Goal: Information Seeking & Learning: Learn about a topic

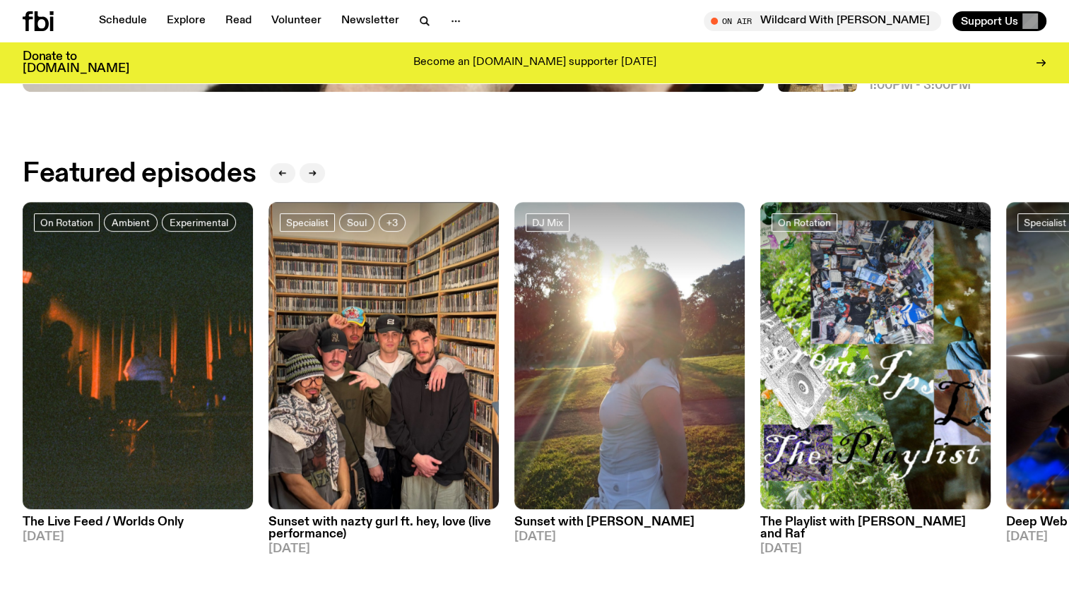
scroll to position [631, 0]
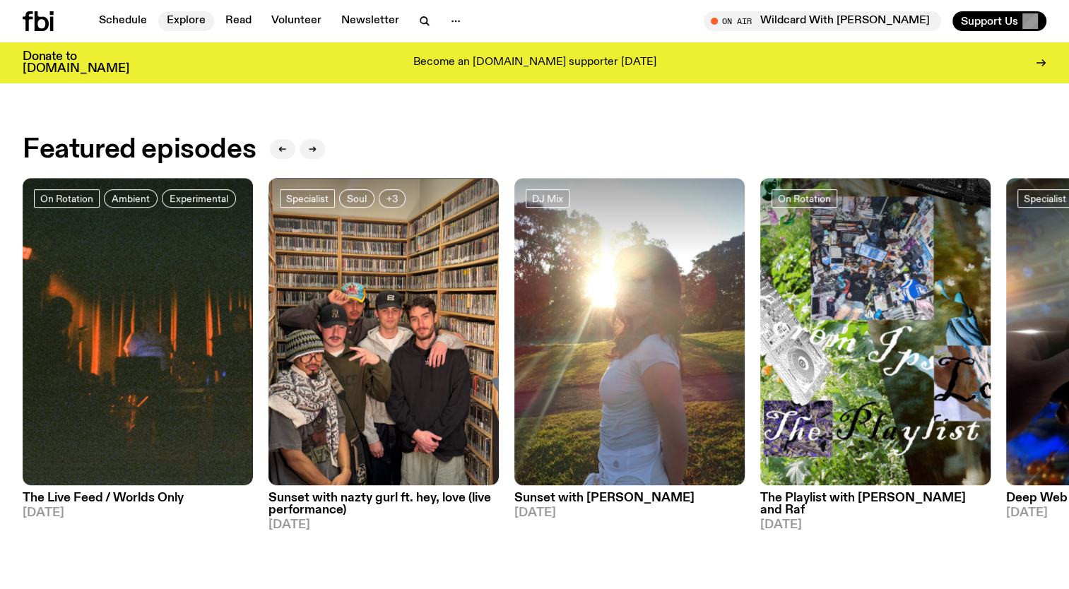
click at [197, 21] on link "Explore" at bounding box center [186, 21] width 56 height 20
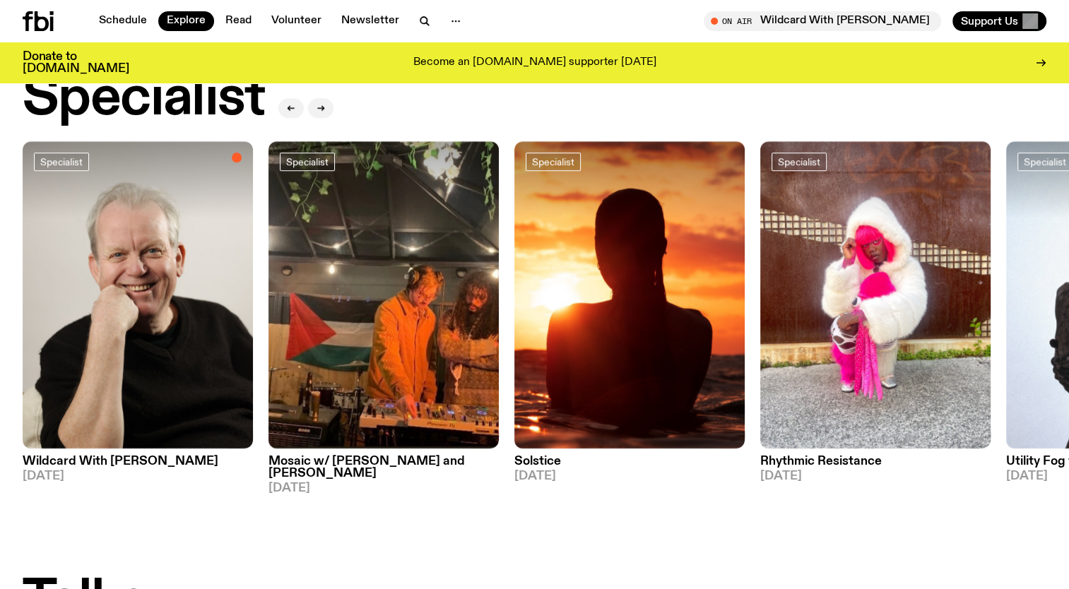
scroll to position [1474, 0]
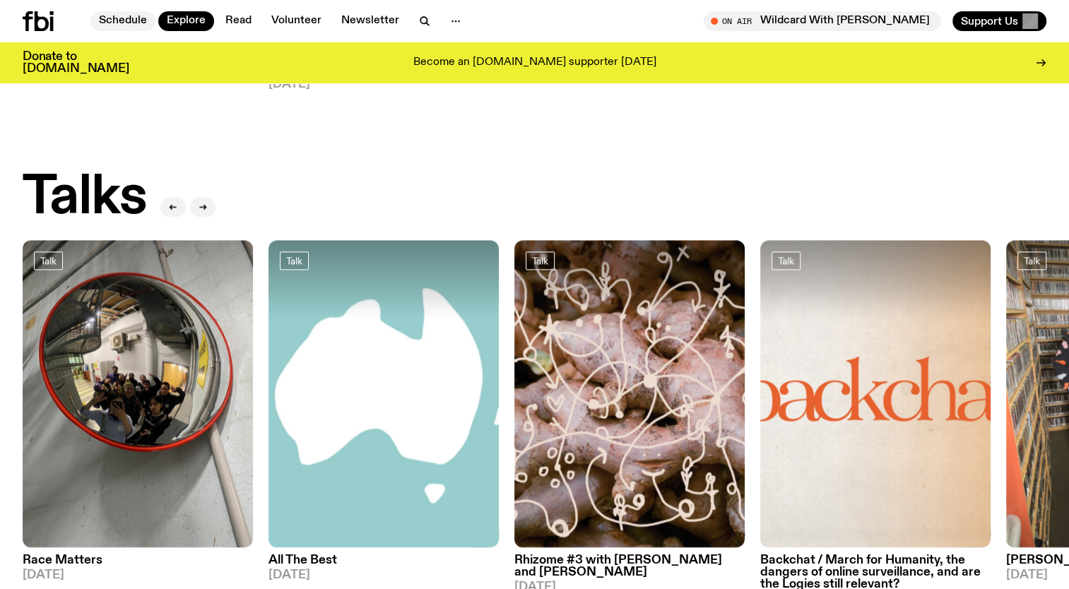
click at [134, 21] on link "Schedule" at bounding box center [122, 21] width 65 height 20
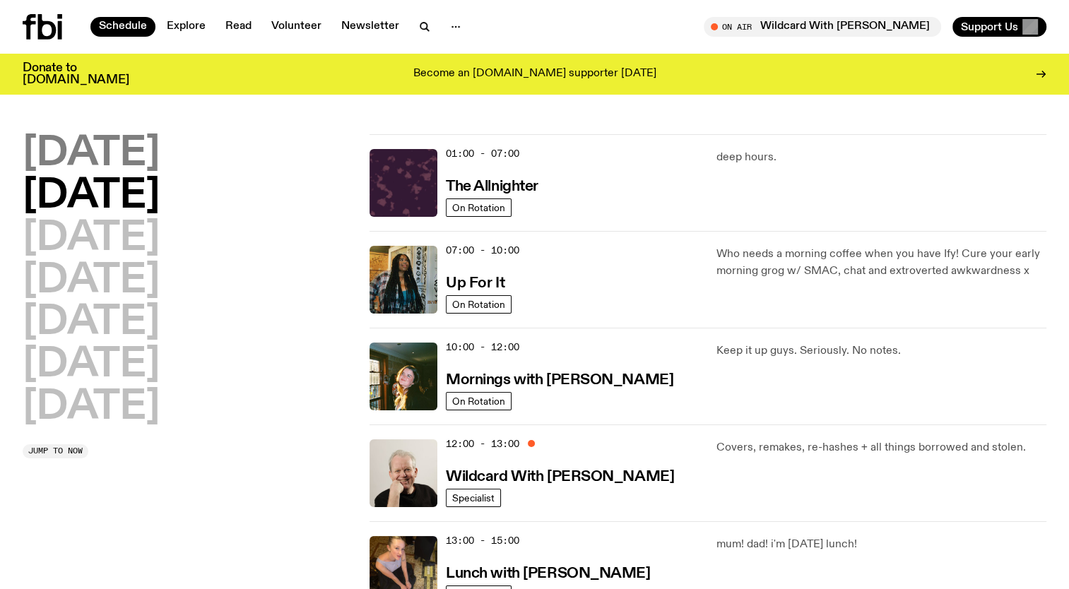
click at [155, 160] on h2 "[DATE]" at bounding box center [91, 154] width 137 height 40
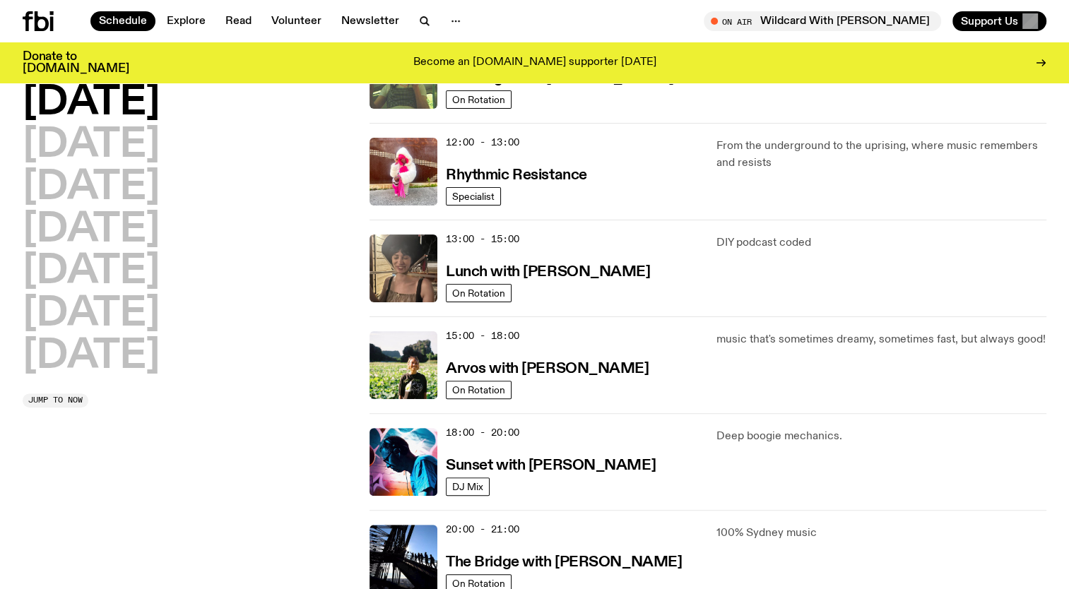
scroll to position [283, 0]
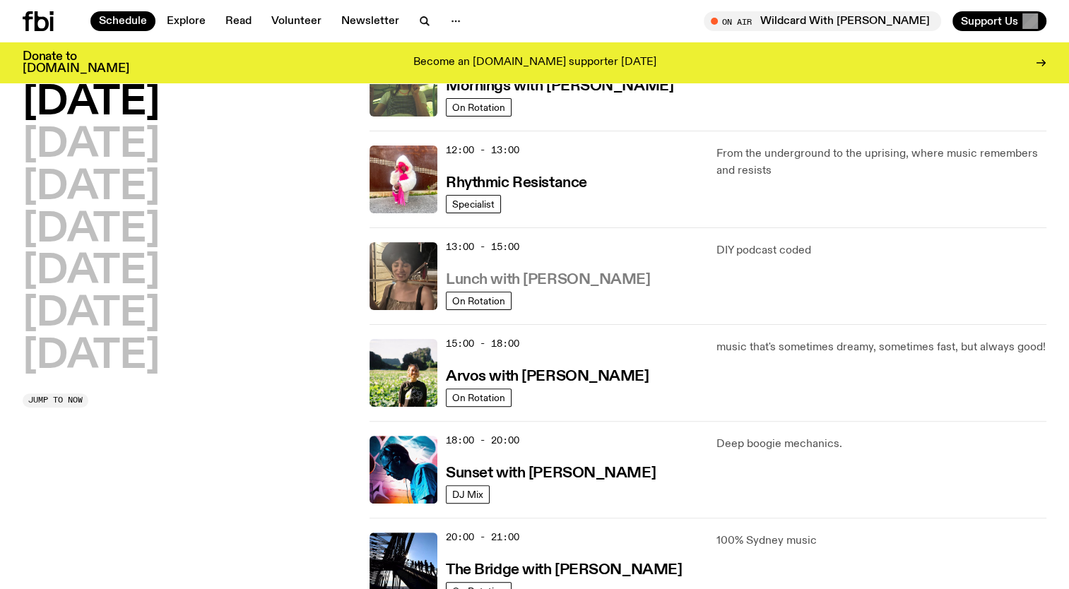
click at [590, 273] on h3 "Lunch with [PERSON_NAME]" at bounding box center [548, 280] width 204 height 15
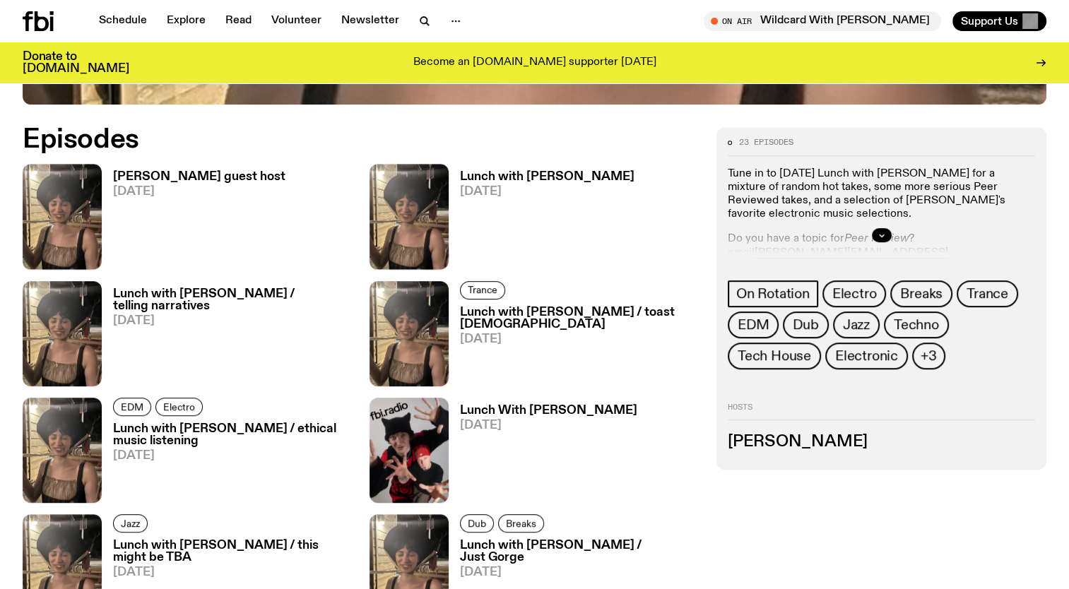
scroll to position [697, 0]
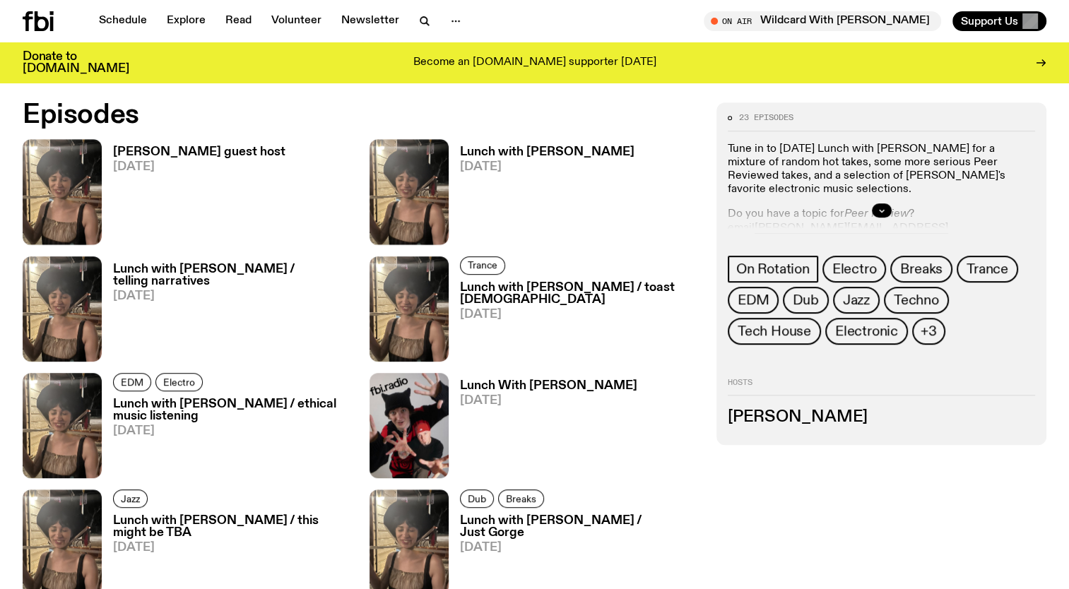
click at [214, 152] on h3 "[PERSON_NAME] guest host" at bounding box center [199, 152] width 172 height 12
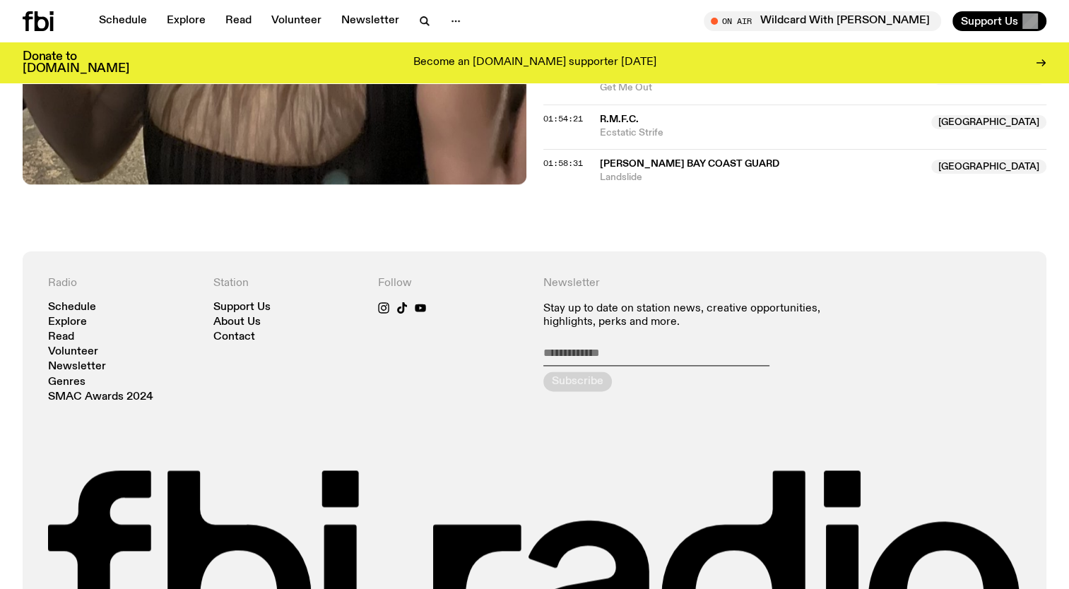
scroll to position [1881, 0]
